Goal: Information Seeking & Learning: Learn about a topic

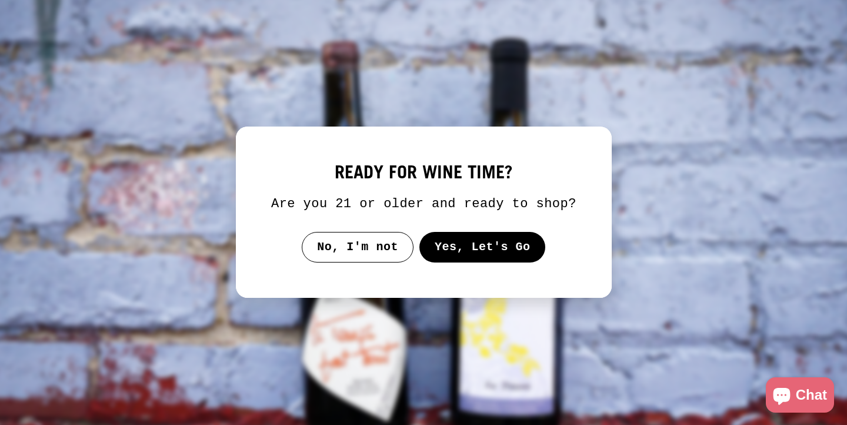
click at [499, 261] on button "Yes, Let's Go" at bounding box center [482, 247] width 127 height 31
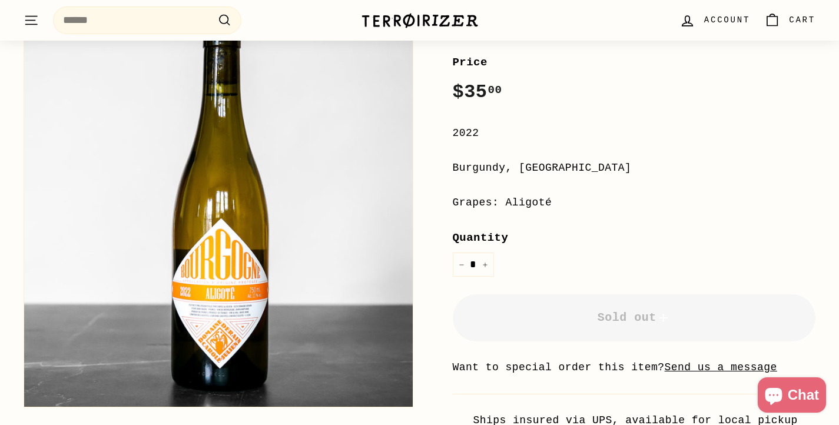
scroll to position [304, 0]
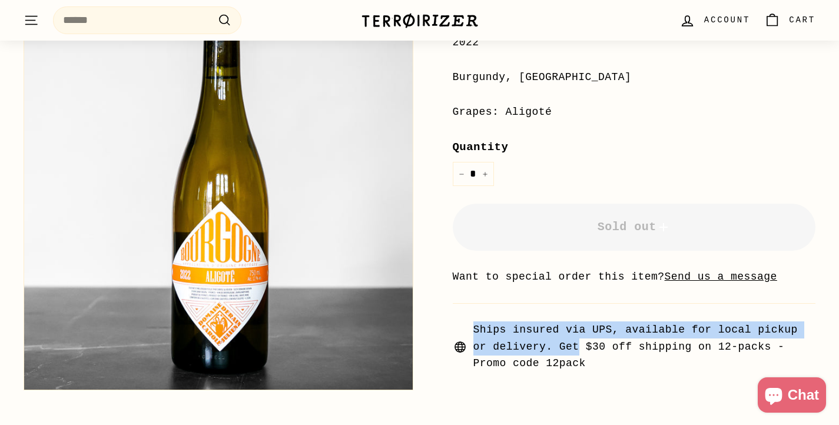
drag, startPoint x: 556, startPoint y: 315, endPoint x: 580, endPoint y: 338, distance: 33.3
click at [580, 338] on div "**********" at bounding box center [634, 167] width 363 height 409
click at [580, 338] on span "Ships insured via UPS, available for local pickup or delivery. Get $30 off ship…" at bounding box center [644, 346] width 343 height 51
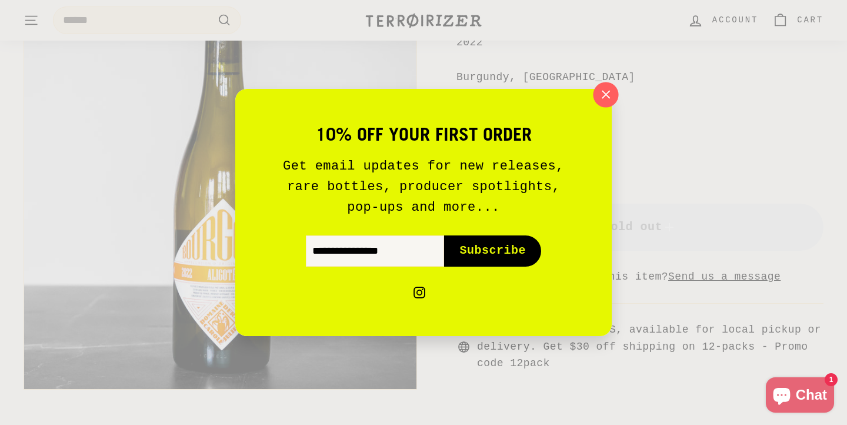
click at [602, 92] on icon "button" at bounding box center [606, 95] width 18 height 18
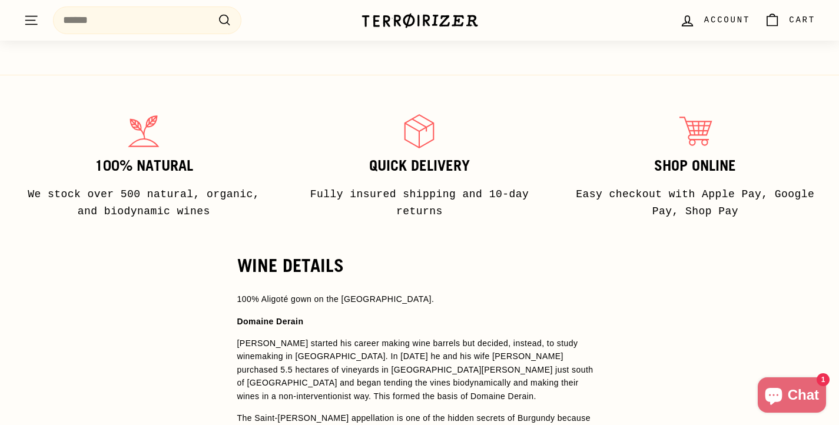
scroll to position [744, 0]
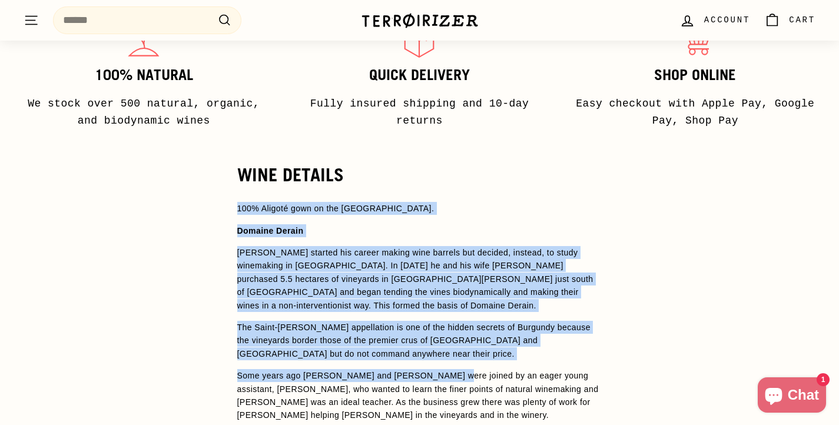
drag, startPoint x: 245, startPoint y: 179, endPoint x: 444, endPoint y: 361, distance: 269.1
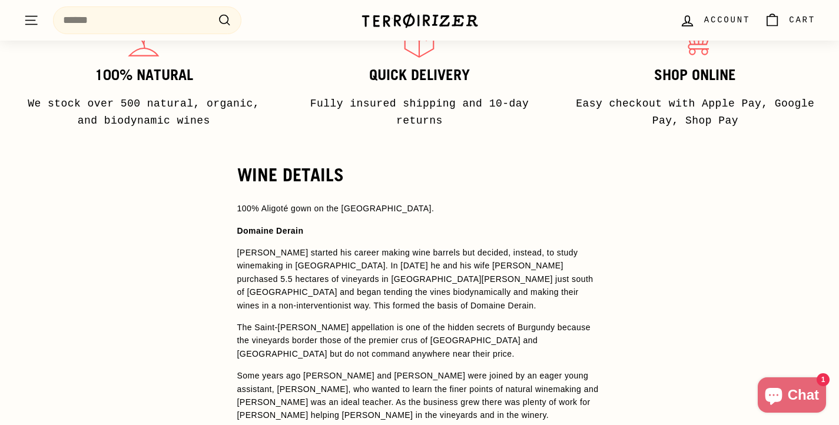
click at [446, 333] on p "The Saint-[PERSON_NAME] appellation is one of the hidden secrets of Burgundy be…" at bounding box center [419, 340] width 365 height 39
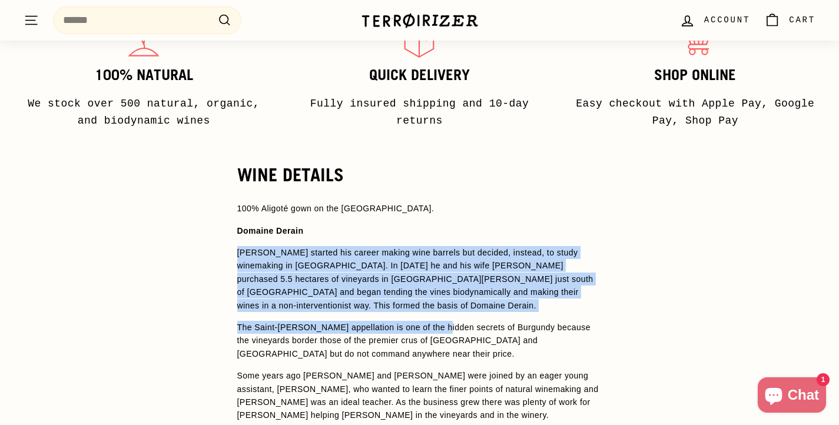
drag, startPoint x: 445, startPoint y: 308, endPoint x: 449, endPoint y: 227, distance: 81.3
click at [449, 227] on span "100% Aligoté gown on the [GEOGRAPHIC_DATA]. Domaine Derain [PERSON_NAME] starte…" at bounding box center [419, 430] width 365 height 457
click at [449, 227] on p "Domaine Derain" at bounding box center [419, 230] width 365 height 13
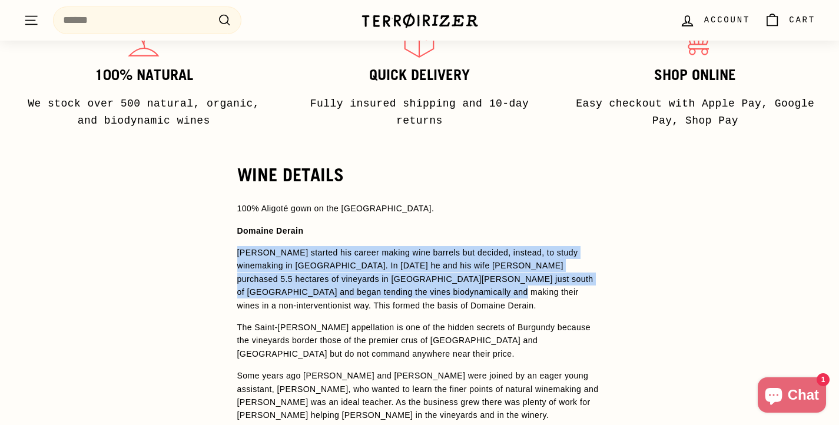
drag, startPoint x: 449, startPoint y: 227, endPoint x: 465, endPoint y: 278, distance: 53.6
click at [464, 277] on span "100% Aligoté gown on the [GEOGRAPHIC_DATA]. Domaine Derain [PERSON_NAME] starte…" at bounding box center [419, 430] width 365 height 457
drag, startPoint x: 466, startPoint y: 279, endPoint x: 472, endPoint y: 290, distance: 12.6
click at [468, 284] on p "[PERSON_NAME] started his career making wine barrels but decided, instead, to s…" at bounding box center [419, 279] width 365 height 66
drag, startPoint x: 472, startPoint y: 290, endPoint x: 454, endPoint y: 233, distance: 59.8
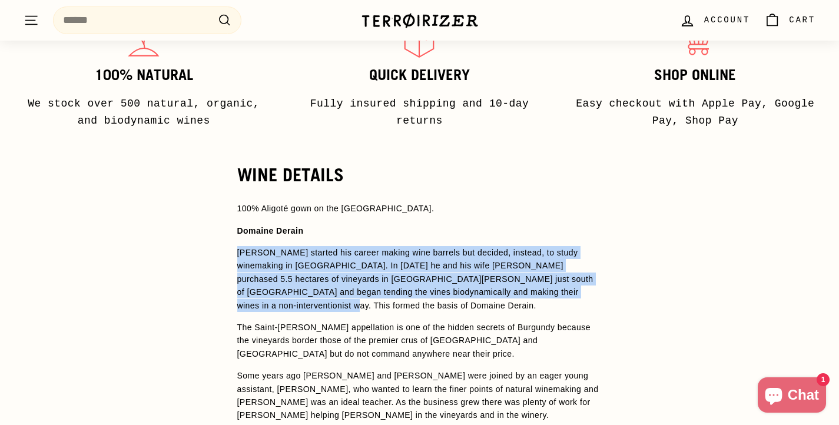
click at [454, 233] on span "100% Aligoté gown on the [GEOGRAPHIC_DATA]. Domaine Derain [PERSON_NAME] starte…" at bounding box center [419, 430] width 365 height 457
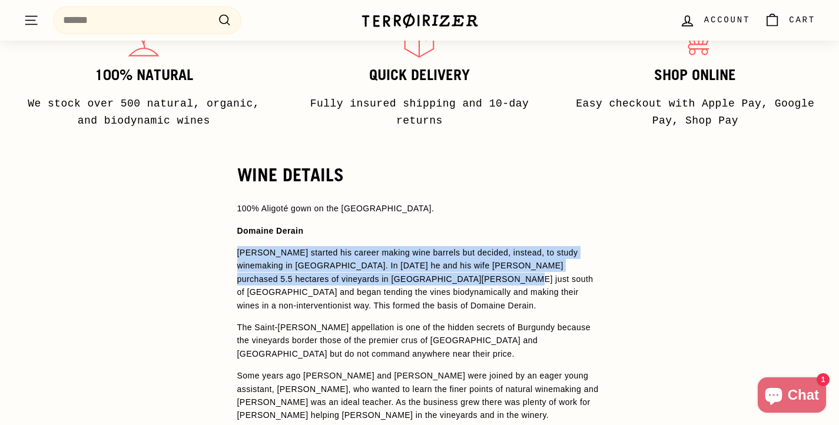
drag, startPoint x: 454, startPoint y: 233, endPoint x: 476, endPoint y: 321, distance: 90.8
click at [476, 321] on span "100% Aligoté gown on the [GEOGRAPHIC_DATA]. Domaine Derain [PERSON_NAME] starte…" at bounding box center [419, 430] width 365 height 457
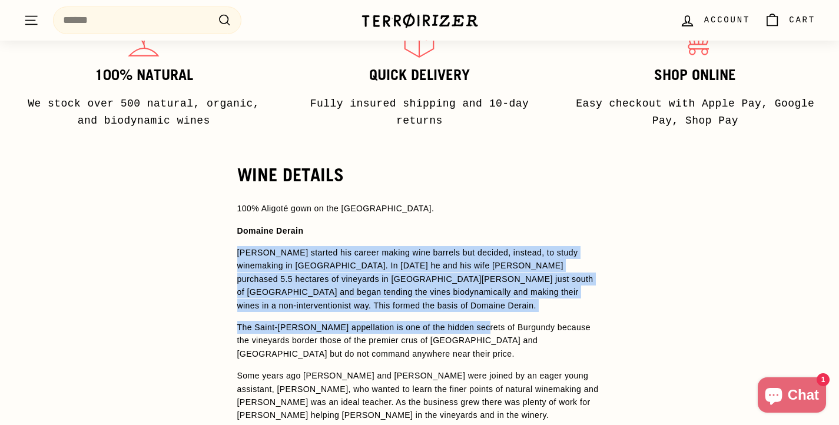
click at [475, 321] on p "The Saint-[PERSON_NAME] appellation is one of the hidden secrets of Burgundy be…" at bounding box center [419, 340] width 365 height 39
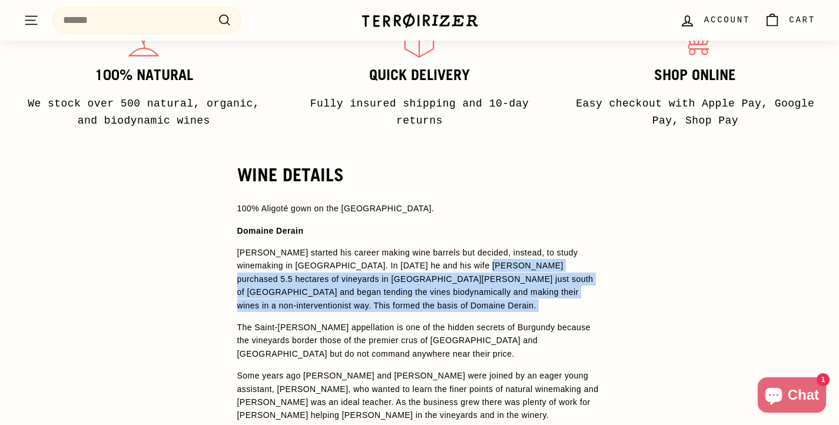
drag, startPoint x: 471, startPoint y: 243, endPoint x: 468, endPoint y: 233, distance: 10.3
click at [468, 234] on span "100% Aligoté gown on the [GEOGRAPHIC_DATA]. Domaine Derain [PERSON_NAME] starte…" at bounding box center [419, 430] width 365 height 457
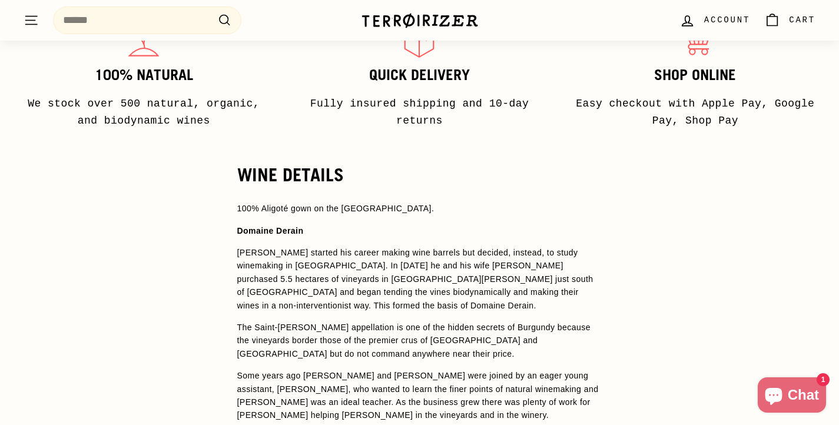
click at [468, 230] on span "100% Aligoté gown on the [GEOGRAPHIC_DATA]. Domaine Derain [PERSON_NAME] starte…" at bounding box center [419, 430] width 365 height 457
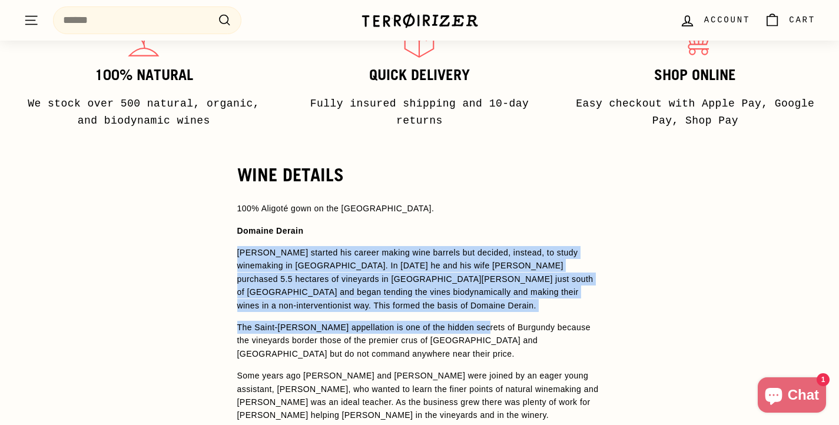
drag, startPoint x: 471, startPoint y: 276, endPoint x: 481, endPoint y: 327, distance: 52.2
click at [481, 327] on span "100% Aligoté gown on the [GEOGRAPHIC_DATA]. Domaine Derain [PERSON_NAME] starte…" at bounding box center [419, 430] width 365 height 457
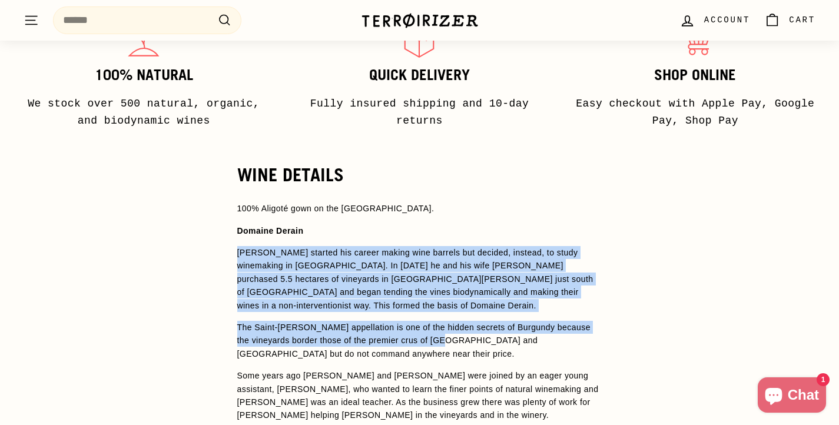
click at [481, 327] on p "The Saint-[PERSON_NAME] appellation is one of the hidden secrets of Burgundy be…" at bounding box center [419, 340] width 365 height 39
drag, startPoint x: 481, startPoint y: 327, endPoint x: 486, endPoint y: 230, distance: 97.2
click at [486, 230] on span "100% Aligoté gown on the [GEOGRAPHIC_DATA]. Domaine Derain [PERSON_NAME] starte…" at bounding box center [419, 430] width 365 height 457
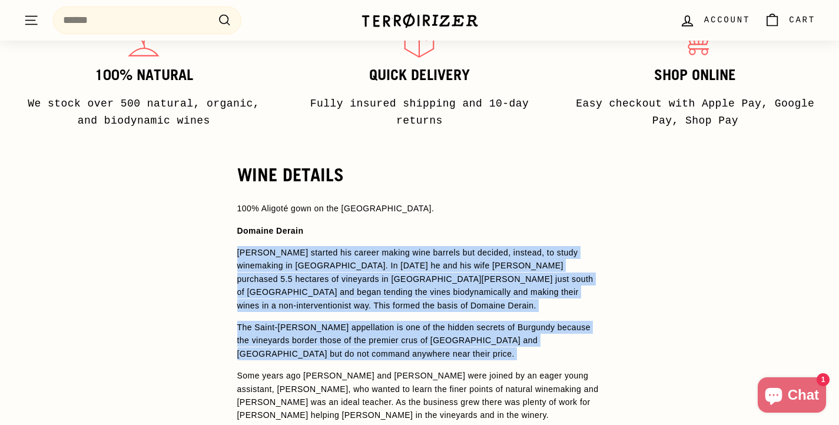
drag, startPoint x: 486, startPoint y: 238, endPoint x: 504, endPoint y: 389, distance: 151.8
click at [504, 389] on span "100% Aligoté gown on the [GEOGRAPHIC_DATA]. Domaine Derain [PERSON_NAME] starte…" at bounding box center [419, 430] width 365 height 457
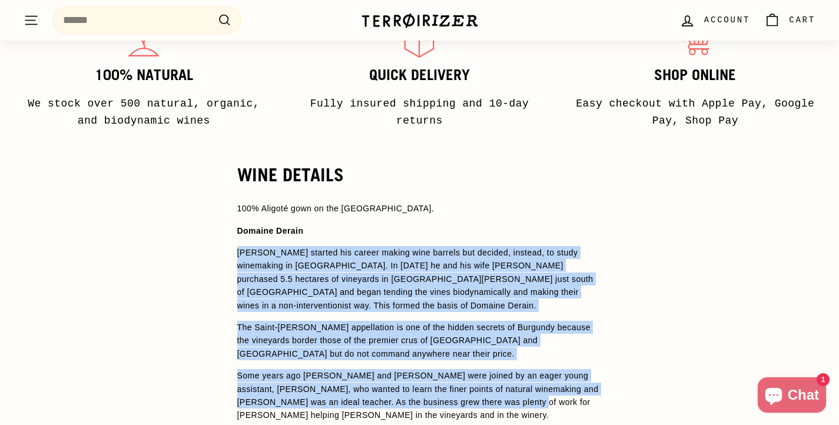
click at [504, 387] on p "Some years ago [PERSON_NAME] and [PERSON_NAME] were joined by an eager young as…" at bounding box center [419, 395] width 365 height 53
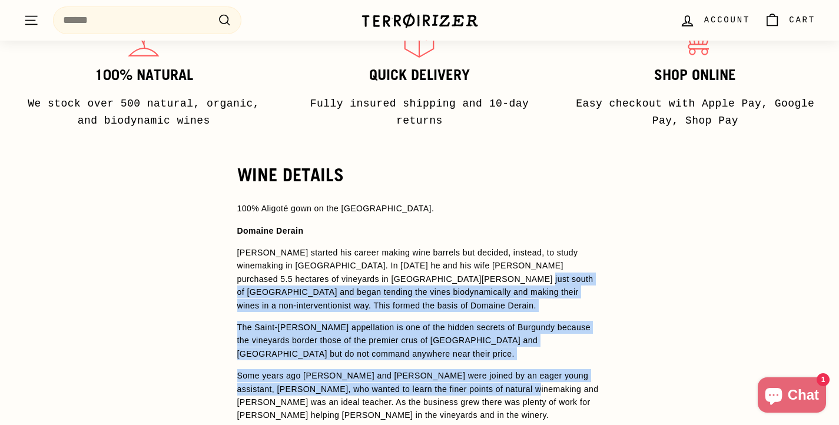
drag, startPoint x: 486, startPoint y: 328, endPoint x: 475, endPoint y: 258, distance: 70.9
click at [475, 258] on span "100% Aligoté gown on the [GEOGRAPHIC_DATA]. Domaine Derain [PERSON_NAME] starte…" at bounding box center [419, 430] width 365 height 457
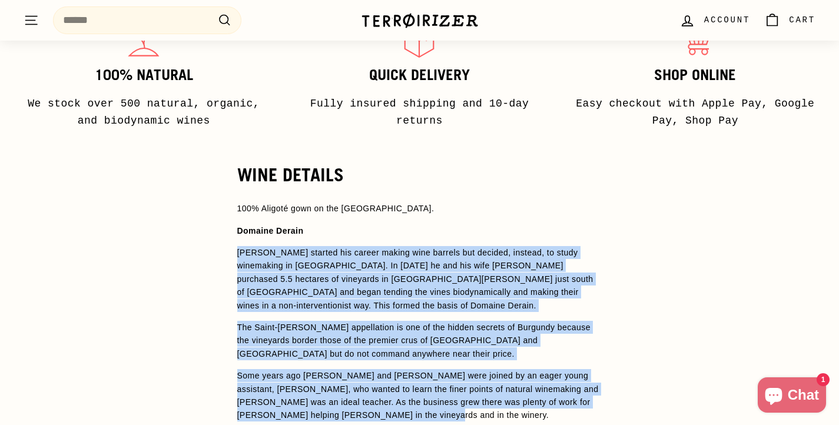
drag, startPoint x: 466, startPoint y: 220, endPoint x: 509, endPoint y: 401, distance: 186.4
click at [509, 401] on span "100% Aligoté gown on the [GEOGRAPHIC_DATA]. Domaine Derain [PERSON_NAME] starte…" at bounding box center [419, 430] width 365 height 457
click at [509, 401] on p "Some years ago [PERSON_NAME] and [PERSON_NAME] were joined by an eager young as…" at bounding box center [419, 395] width 365 height 53
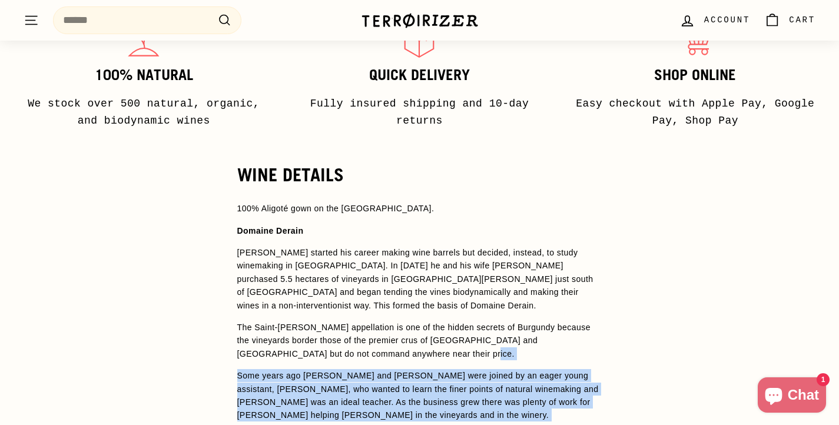
drag, startPoint x: 509, startPoint y: 401, endPoint x: 483, endPoint y: 331, distance: 74.7
click at [483, 331] on span "100% Aligoté gown on the [GEOGRAPHIC_DATA]. Domaine Derain [PERSON_NAME] starte…" at bounding box center [419, 430] width 365 height 457
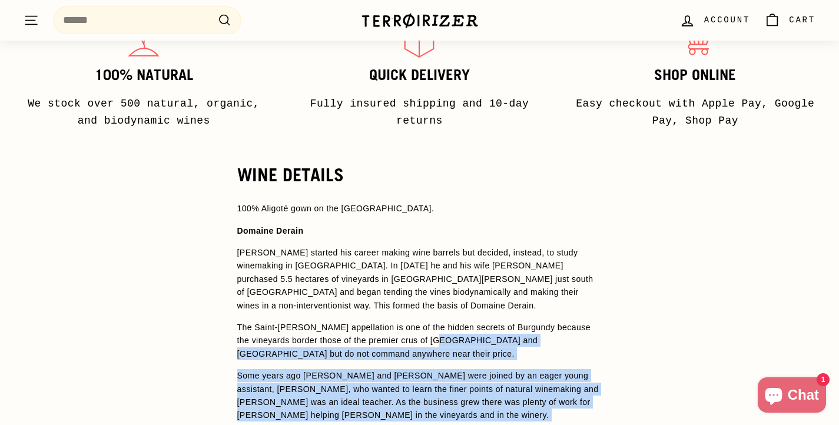
click at [483, 331] on p "The Saint-[PERSON_NAME] appellation is one of the hidden secrets of Burgundy be…" at bounding box center [419, 340] width 365 height 39
drag, startPoint x: 483, startPoint y: 331, endPoint x: 502, endPoint y: 400, distance: 71.4
click at [502, 400] on span "100% Aligoté gown on the [GEOGRAPHIC_DATA]. Domaine Derain [PERSON_NAME] starte…" at bounding box center [419, 430] width 365 height 457
click at [502, 400] on p "Some years ago [PERSON_NAME] and [PERSON_NAME] were joined by an eager young as…" at bounding box center [419, 395] width 365 height 53
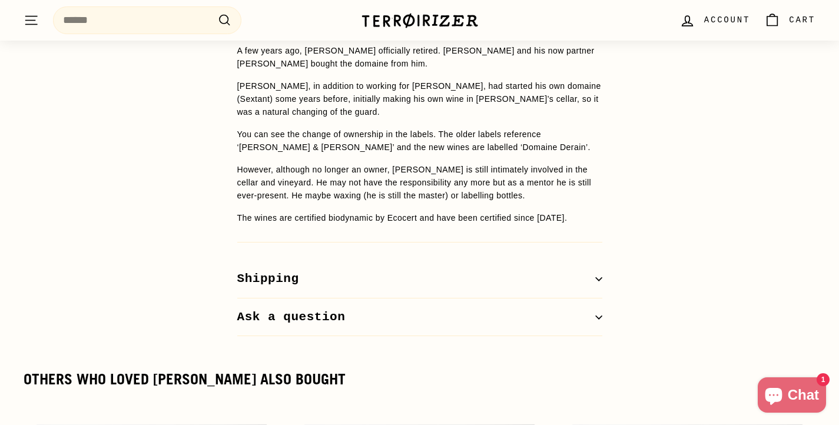
scroll to position [938, 0]
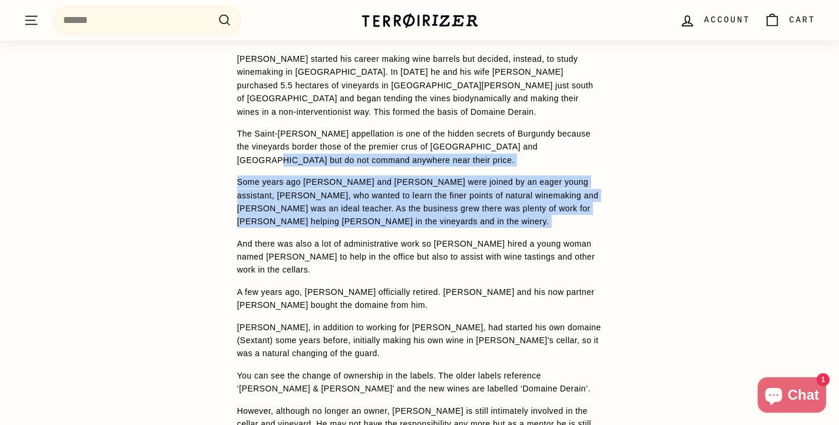
drag, startPoint x: 308, startPoint y: 182, endPoint x: 518, endPoint y: 231, distance: 215.7
click at [518, 231] on span "100% Aligoté gown on the [GEOGRAPHIC_DATA]. Domaine Derain [PERSON_NAME] starte…" at bounding box center [419, 236] width 365 height 457
click at [518, 237] on p "And there was also a lot of administrative work so [PERSON_NAME] hired a young …" at bounding box center [419, 256] width 365 height 39
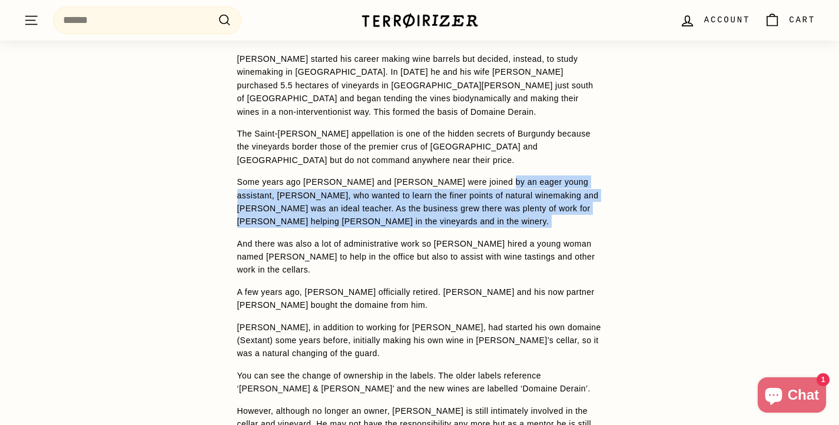
drag, startPoint x: 514, startPoint y: 221, endPoint x: 493, endPoint y: 167, distance: 57.9
click at [493, 167] on span "100% Aligoté gown on the [GEOGRAPHIC_DATA]. Domaine Derain [PERSON_NAME] starte…" at bounding box center [419, 236] width 365 height 457
click at [492, 161] on span "100% Aligoté gown on the [GEOGRAPHIC_DATA]. Domaine Derain [PERSON_NAME] starte…" at bounding box center [419, 236] width 365 height 457
drag, startPoint x: 492, startPoint y: 161, endPoint x: 523, endPoint y: 221, distance: 67.7
click at [523, 221] on span "100% Aligoté gown on the [GEOGRAPHIC_DATA]. Domaine Derain [PERSON_NAME] starte…" at bounding box center [419, 236] width 365 height 457
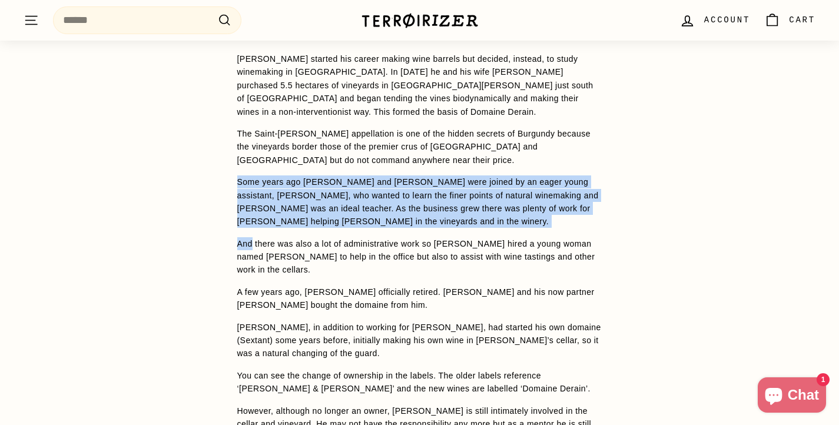
click at [523, 220] on span "100% Aligoté gown on the [GEOGRAPHIC_DATA]. Domaine Derain [PERSON_NAME] starte…" at bounding box center [419, 236] width 365 height 457
drag, startPoint x: 521, startPoint y: 211, endPoint x: 520, endPoint y: 157, distance: 53.6
click at [520, 157] on span "100% Aligoté gown on the [GEOGRAPHIC_DATA]. Domaine Derain [PERSON_NAME] starte…" at bounding box center [419, 236] width 365 height 457
drag, startPoint x: 520, startPoint y: 157, endPoint x: 539, endPoint y: 207, distance: 52.9
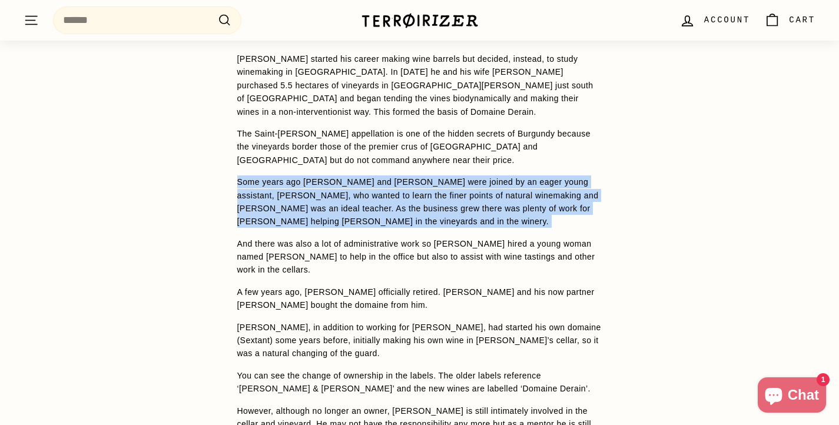
click at [539, 207] on span "100% Aligoté gown on the [GEOGRAPHIC_DATA]. Domaine Derain [PERSON_NAME] starte…" at bounding box center [419, 236] width 365 height 457
click at [539, 207] on p "Some years ago [PERSON_NAME] and [PERSON_NAME] were joined by an eager young as…" at bounding box center [419, 201] width 365 height 53
drag, startPoint x: 539, startPoint y: 207, endPoint x: 521, endPoint y: 156, distance: 54.2
click at [521, 157] on span "100% Aligoté gown on the [GEOGRAPHIC_DATA]. Domaine Derain [PERSON_NAME] starte…" at bounding box center [419, 236] width 365 height 457
click at [521, 156] on p "The Saint-[PERSON_NAME] appellation is one of the hidden secrets of Burgundy be…" at bounding box center [419, 146] width 365 height 39
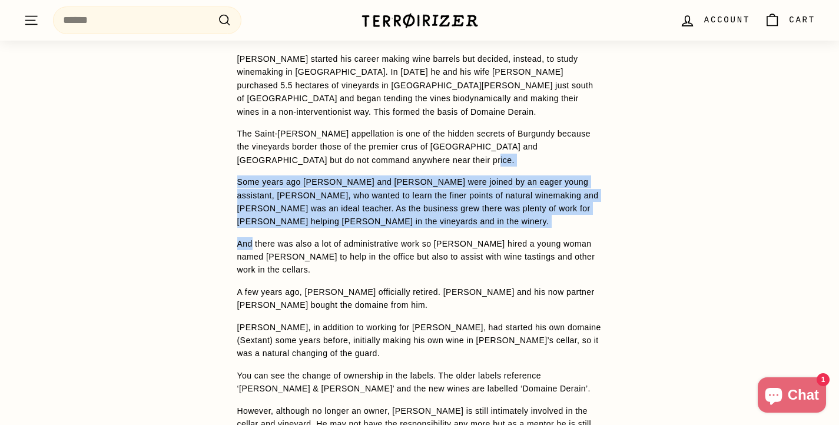
drag, startPoint x: 521, startPoint y: 156, endPoint x: 547, endPoint y: 225, distance: 74.1
click at [547, 225] on span "100% Aligoté gown on the [GEOGRAPHIC_DATA]. Domaine Derain [PERSON_NAME] starte…" at bounding box center [419, 236] width 365 height 457
drag, startPoint x: 546, startPoint y: 215, endPoint x: 540, endPoint y: 148, distance: 67.9
click at [540, 149] on span "100% Aligoté gown on the [GEOGRAPHIC_DATA]. Domaine Derain [PERSON_NAME] starte…" at bounding box center [419, 236] width 365 height 457
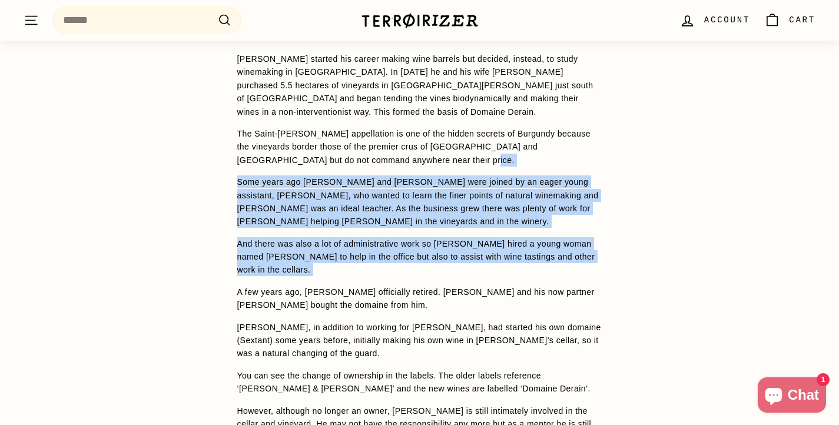
drag, startPoint x: 540, startPoint y: 148, endPoint x: 543, endPoint y: 265, distance: 117.7
click at [543, 265] on span "100% Aligoté gown on the [GEOGRAPHIC_DATA]. Domaine Derain [PERSON_NAME] starte…" at bounding box center [419, 236] width 365 height 457
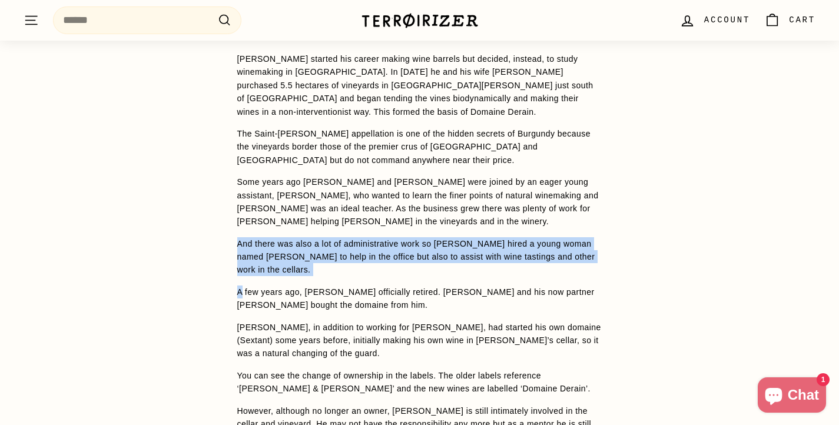
drag, startPoint x: 541, startPoint y: 232, endPoint x: 539, endPoint y: 223, distance: 9.7
click at [539, 224] on span "100% Aligoté gown on the [GEOGRAPHIC_DATA]. Domaine Derain [PERSON_NAME] starte…" at bounding box center [419, 236] width 365 height 457
click at [537, 218] on span "100% Aligoté gown on the [GEOGRAPHIC_DATA]. Domaine Derain [PERSON_NAME] starte…" at bounding box center [419, 236] width 365 height 457
drag, startPoint x: 537, startPoint y: 218, endPoint x: 550, endPoint y: 260, distance: 44.3
click at [550, 260] on span "100% Aligoté gown on the [GEOGRAPHIC_DATA]. Domaine Derain [PERSON_NAME] starte…" at bounding box center [419, 236] width 365 height 457
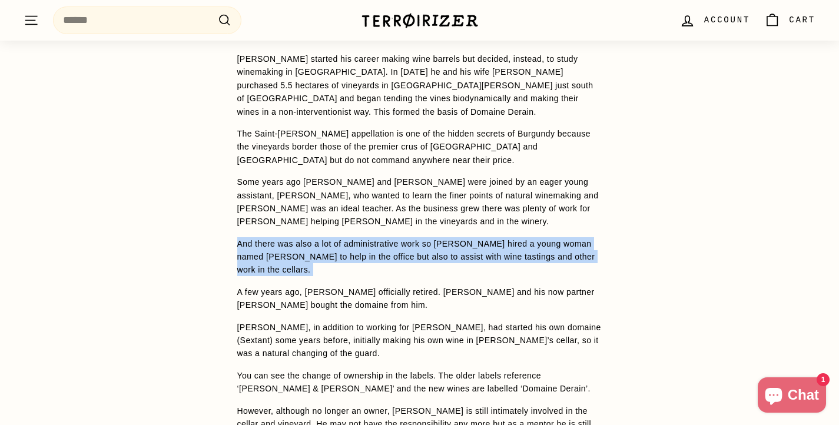
click at [550, 258] on p "And there was also a lot of administrative work so [PERSON_NAME] hired a young …" at bounding box center [419, 256] width 365 height 39
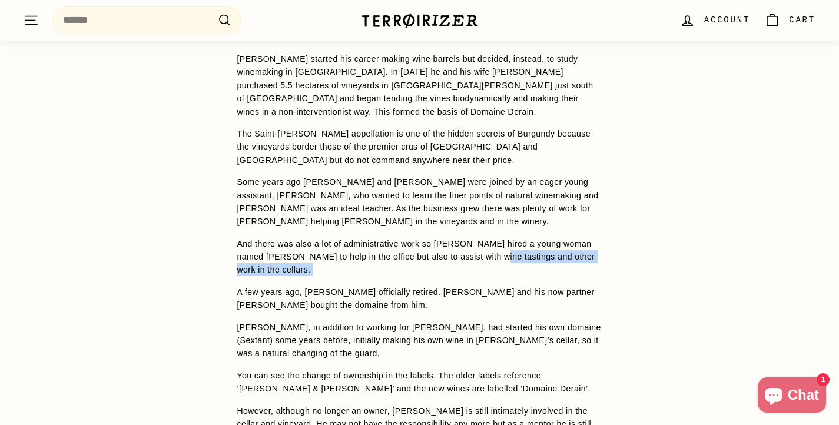
drag, startPoint x: 550, startPoint y: 258, endPoint x: 543, endPoint y: 238, distance: 21.2
click at [543, 238] on p "And there was also a lot of administrative work so [PERSON_NAME] hired a young …" at bounding box center [419, 256] width 365 height 39
click at [543, 225] on span "100% Aligoté gown on the [GEOGRAPHIC_DATA]. Domaine Derain [PERSON_NAME] starte…" at bounding box center [419, 236] width 365 height 457
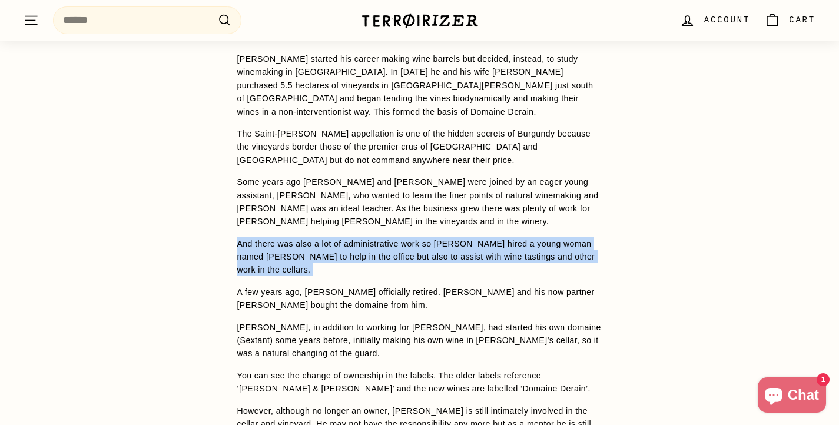
drag, startPoint x: 542, startPoint y: 224, endPoint x: 540, endPoint y: 265, distance: 41.3
click at [540, 265] on span "100% Aligoté gown on the [GEOGRAPHIC_DATA]. Domaine Derain [PERSON_NAME] starte…" at bounding box center [419, 236] width 365 height 457
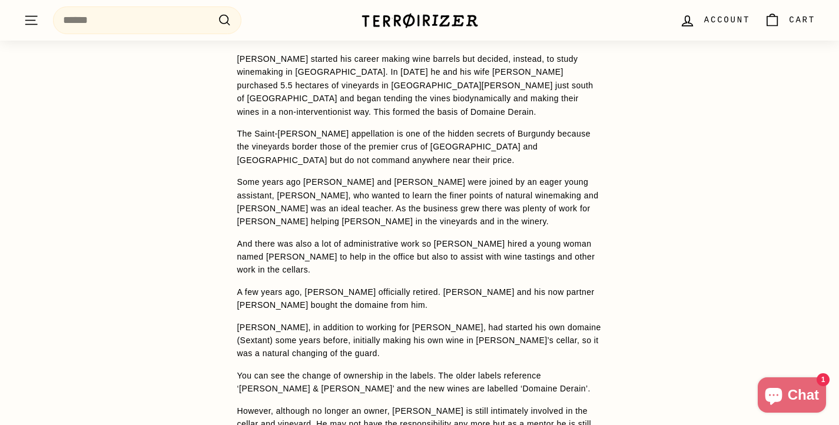
click at [540, 265] on span "100% Aligoté gown on the [GEOGRAPHIC_DATA]. Domaine Derain [PERSON_NAME] starte…" at bounding box center [419, 236] width 365 height 457
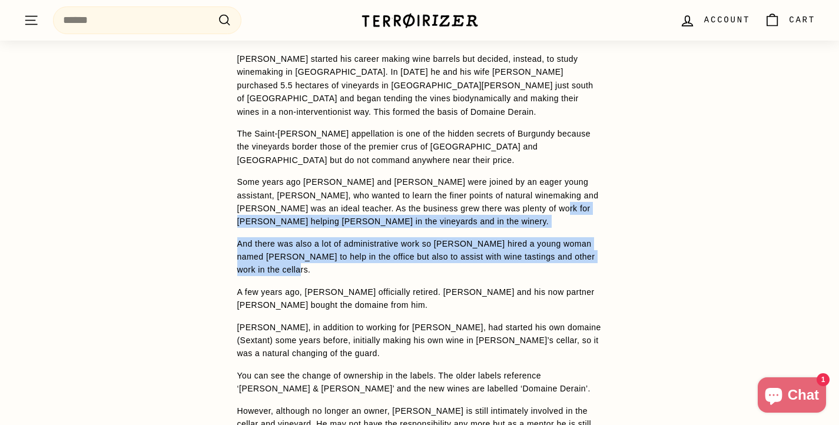
drag, startPoint x: 538, startPoint y: 264, endPoint x: 526, endPoint y: 194, distance: 71.7
click at [526, 194] on span "100% Aligoté gown on the [GEOGRAPHIC_DATA]. Domaine Derain [PERSON_NAME] starte…" at bounding box center [419, 236] width 365 height 457
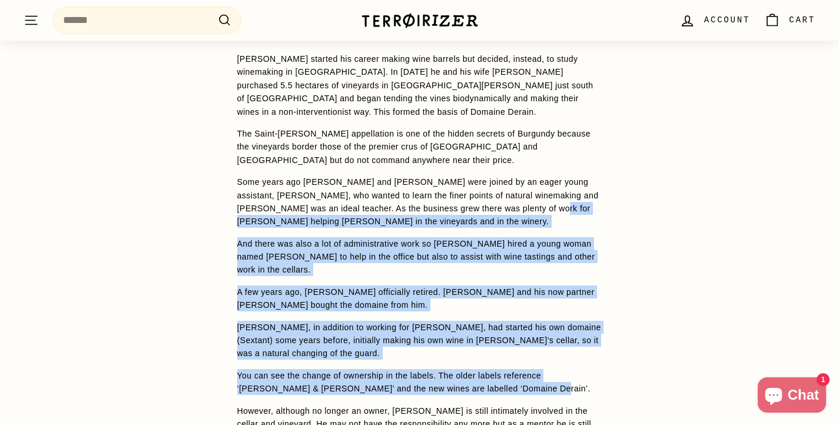
drag, startPoint x: 526, startPoint y: 194, endPoint x: 503, endPoint y: 370, distance: 178.0
click at [503, 370] on span "100% Aligoté gown on the [GEOGRAPHIC_DATA]. Domaine Derain [PERSON_NAME] starte…" at bounding box center [419, 236] width 365 height 457
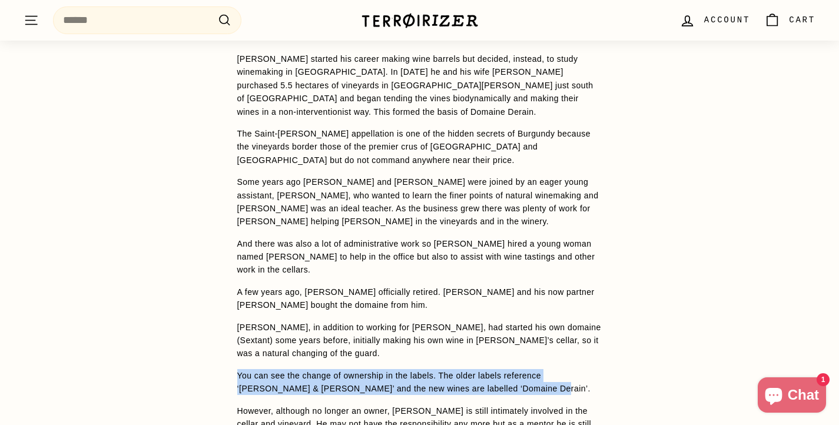
drag
click at [506, 341] on span "100% Aligoté gown on the [GEOGRAPHIC_DATA]. Domaine Derain [PERSON_NAME] starte…" at bounding box center [419, 236] width 365 height 457
click at [507, 338] on p "[PERSON_NAME], in addition to working for [PERSON_NAME], had started his own do…" at bounding box center [419, 340] width 365 height 39
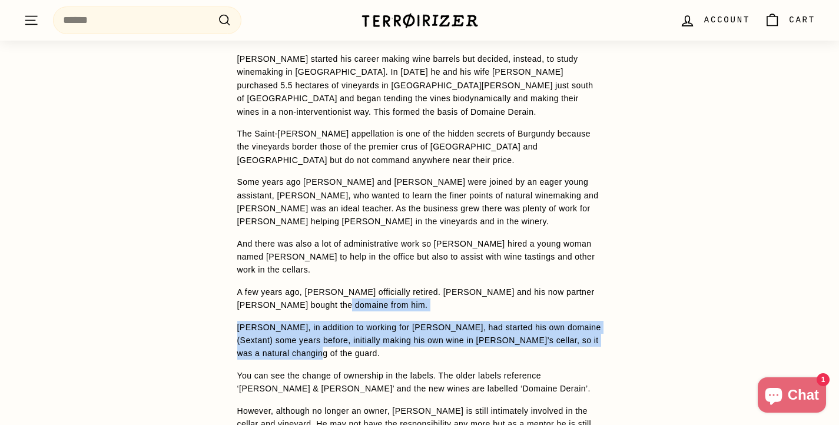
click at [510, 289] on span "100% Aligoté gown on the [GEOGRAPHIC_DATA]. Domaine Derain [PERSON_NAME] starte…" at bounding box center [419, 236] width 365 height 457
click at [510, 289] on p "A few years ago, [PERSON_NAME] officially retired. [PERSON_NAME] and his now pa…" at bounding box center [419, 298] width 365 height 26
click at [516, 345] on span "100% Aligoté gown on the [GEOGRAPHIC_DATA]. Domaine Derain [PERSON_NAME] starte…" at bounding box center [419, 236] width 365 height 457
click at [517, 345] on p "[PERSON_NAME], in addition to working for [PERSON_NAME], had started his own do…" at bounding box center [419, 340] width 365 height 39
click at [504, 300] on span "100% Aligoté gown on the [GEOGRAPHIC_DATA]. Domaine Derain [PERSON_NAME] starte…" at bounding box center [419, 236] width 365 height 457
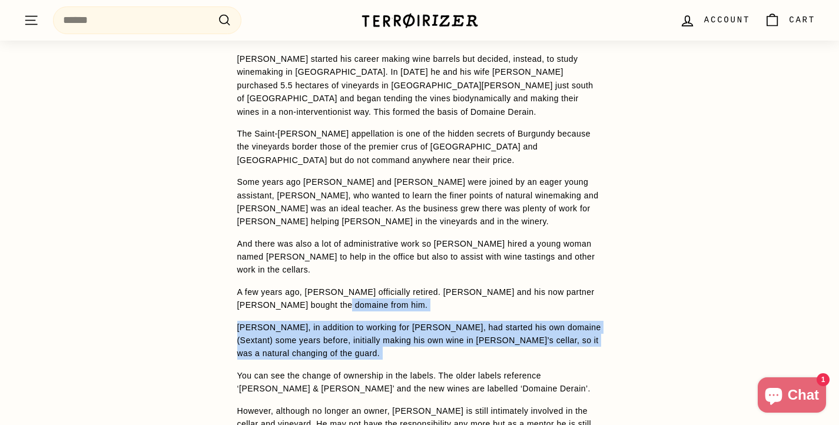
click at [504, 300] on p "A few years ago, [PERSON_NAME] officially retired. [PERSON_NAME] and his now pa…" at bounding box center [419, 298] width 365 height 26
click at [508, 341] on span "100% Aligoté gown on the [GEOGRAPHIC_DATA]. Domaine Derain [PERSON_NAME] starte…" at bounding box center [419, 236] width 365 height 457
click at [508, 341] on p "[PERSON_NAME], in addition to working for [PERSON_NAME], had started his own do…" at bounding box center [419, 340] width 365 height 39
click at [496, 293] on span "100% Aligoté gown on the [GEOGRAPHIC_DATA]. Domaine Derain [PERSON_NAME] starte…" at bounding box center [419, 236] width 365 height 457
click at [496, 293] on p "A few years ago, [PERSON_NAME] officially retired. [PERSON_NAME] and his now pa…" at bounding box center [419, 298] width 365 height 26
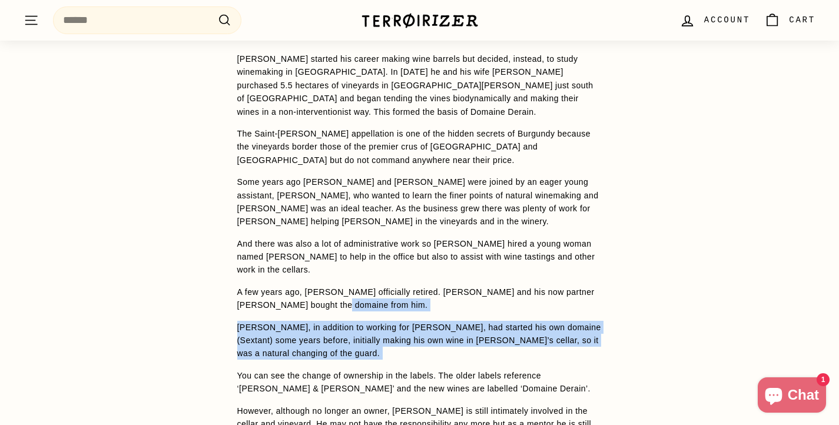
click at [503, 344] on span "100% Aligoté gown on the [GEOGRAPHIC_DATA]. Domaine Derain [PERSON_NAME] starte…" at bounding box center [419, 236] width 365 height 457
click at [503, 344] on p "[PERSON_NAME], in addition to working for [PERSON_NAME], had started his own do…" at bounding box center [419, 340] width 365 height 39
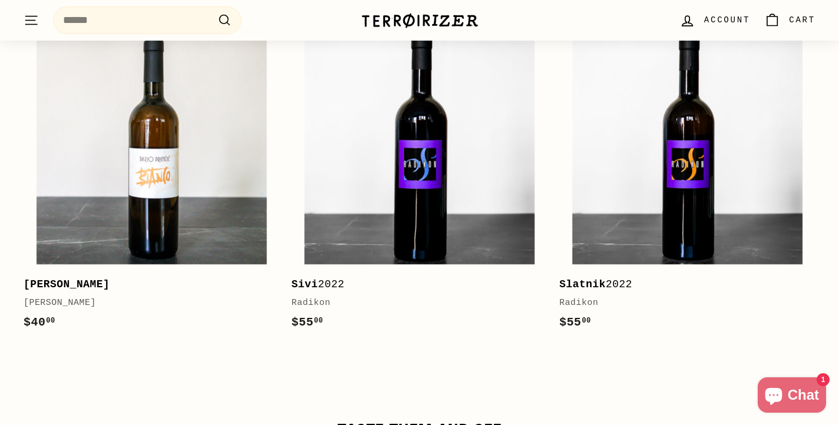
scroll to position [1111, 0]
